Goal: Information Seeking & Learning: Learn about a topic

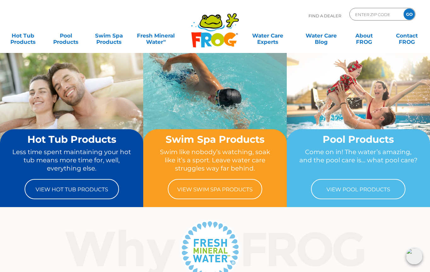
click at [229, 189] on link "View Swim Spa Products" at bounding box center [215, 189] width 95 height 20
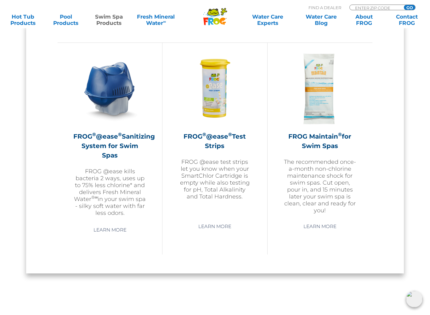
scroll to position [557, 0]
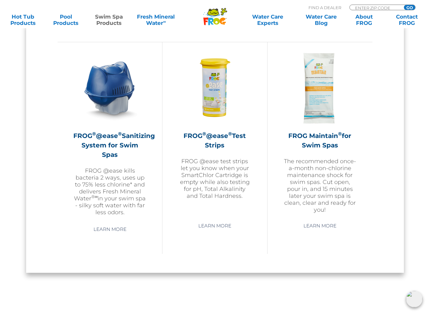
click at [216, 101] on img at bounding box center [214, 88] width 73 height 73
click at [216, 221] on link "Learn More" at bounding box center [215, 226] width 48 height 11
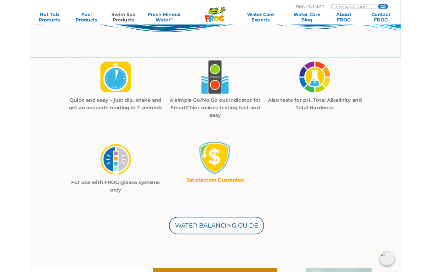
scroll to position [188, 0]
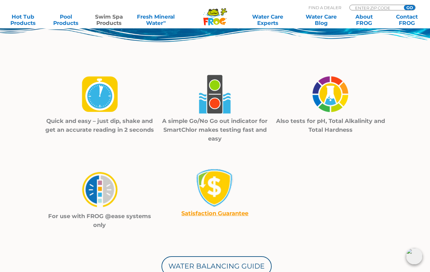
click at [105, 101] on img at bounding box center [100, 94] width 44 height 45
click at [126, 127] on p "Quick and easy – just dip, shake and get an accurate reading in 2 seconds" at bounding box center [100, 126] width 116 height 18
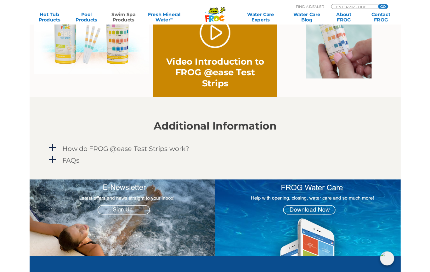
scroll to position [506, 0]
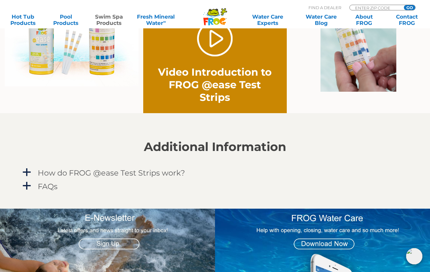
click at [138, 173] on h4 "How do FROG @ease Test Strips work?" at bounding box center [111, 173] width 147 height 9
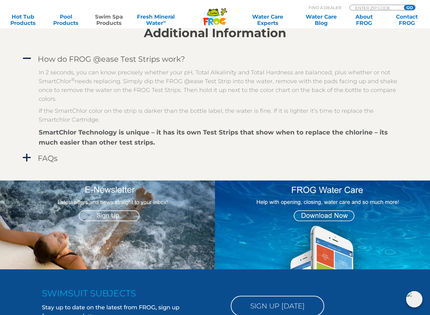
scroll to position [619, 0]
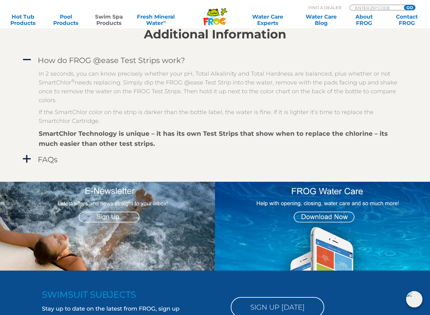
click at [75, 62] on h4 "How do FROG @ease Test Strips work?" at bounding box center [111, 60] width 147 height 9
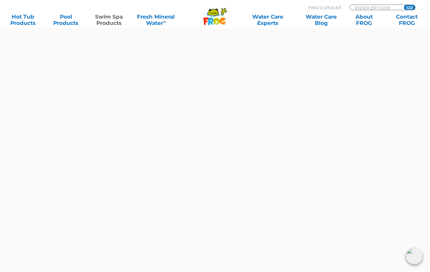
scroll to position [1590, 0]
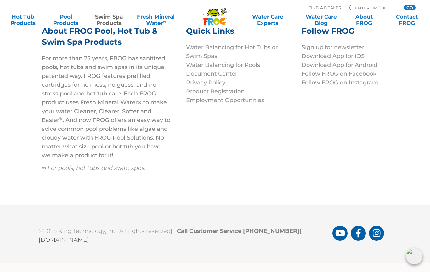
click at [214, 25] on icon ".st130{clip-path:url(#SVGID_2_);fill-rule:evenodd;clip-rule:evenodd;fill:#C3CC0…" at bounding box center [215, 17] width 24 height 18
click at [216, 17] on icon ".st130{clip-path:url(#SVGID_2_);fill-rule:evenodd;clip-rule:evenodd;fill:#C3CC0…" at bounding box center [215, 17] width 24 height 18
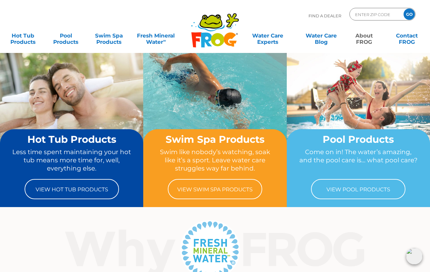
click at [366, 37] on link "About FROG" at bounding box center [364, 35] width 33 height 13
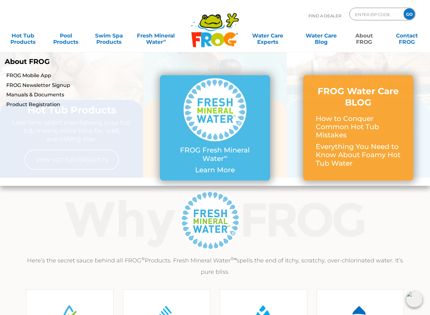
scroll to position [29, 0]
click at [380, 134] on p "How to Conquer Common Hot Tub Mistakes" at bounding box center [358, 127] width 85 height 25
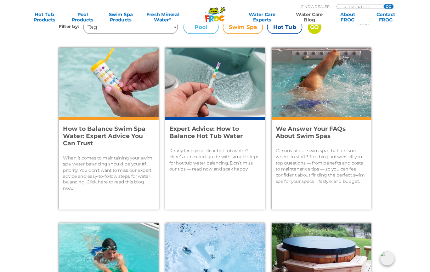
scroll to position [262, 0]
